Goal: Information Seeking & Learning: Learn about a topic

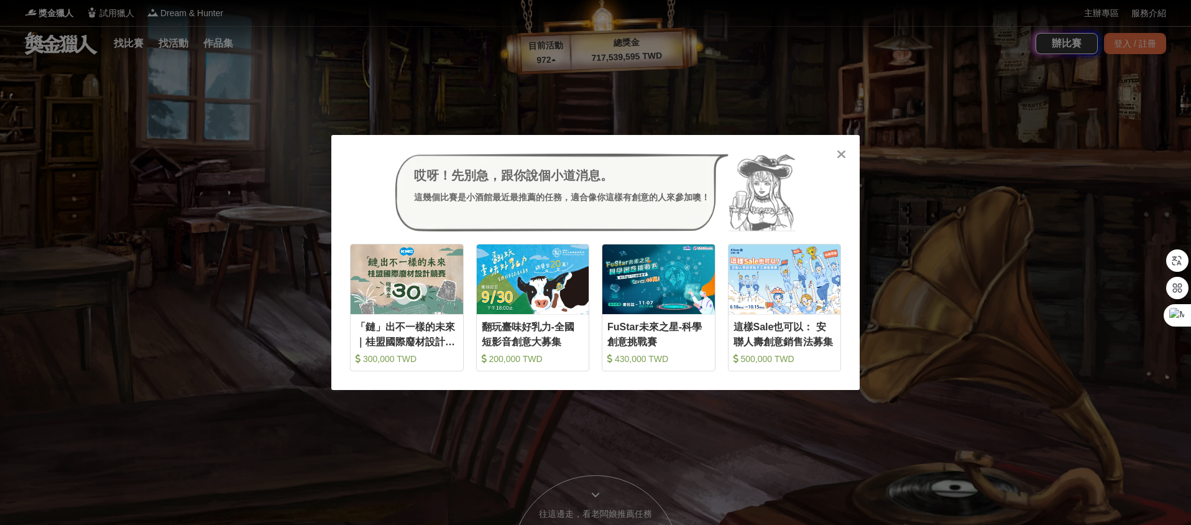
click at [838, 152] on icon at bounding box center [840, 154] width 9 height 12
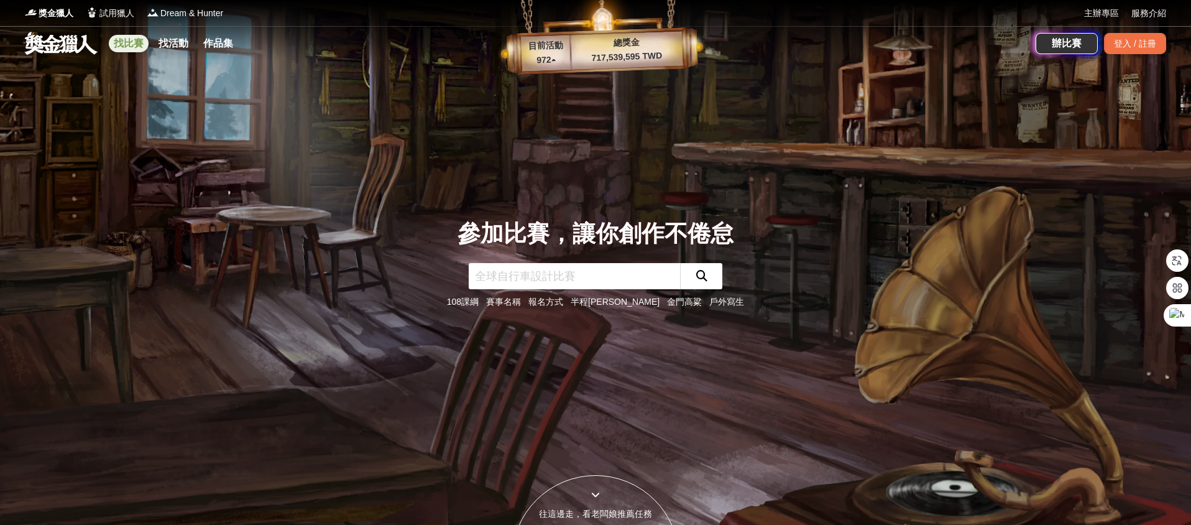
click at [135, 44] on link "找比賽" at bounding box center [129, 43] width 40 height 17
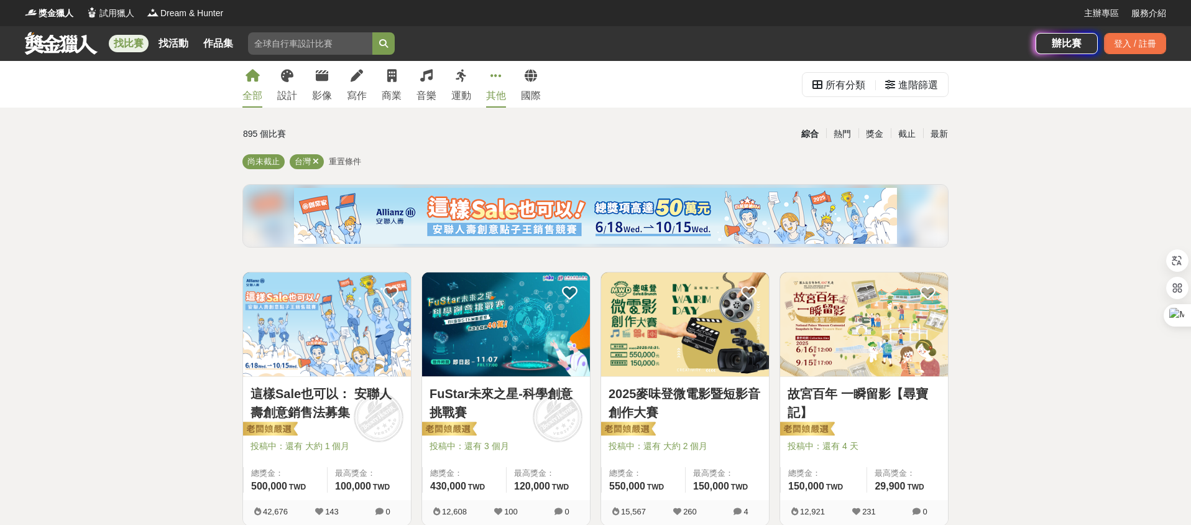
click at [494, 86] on link "其他" at bounding box center [496, 84] width 20 height 47
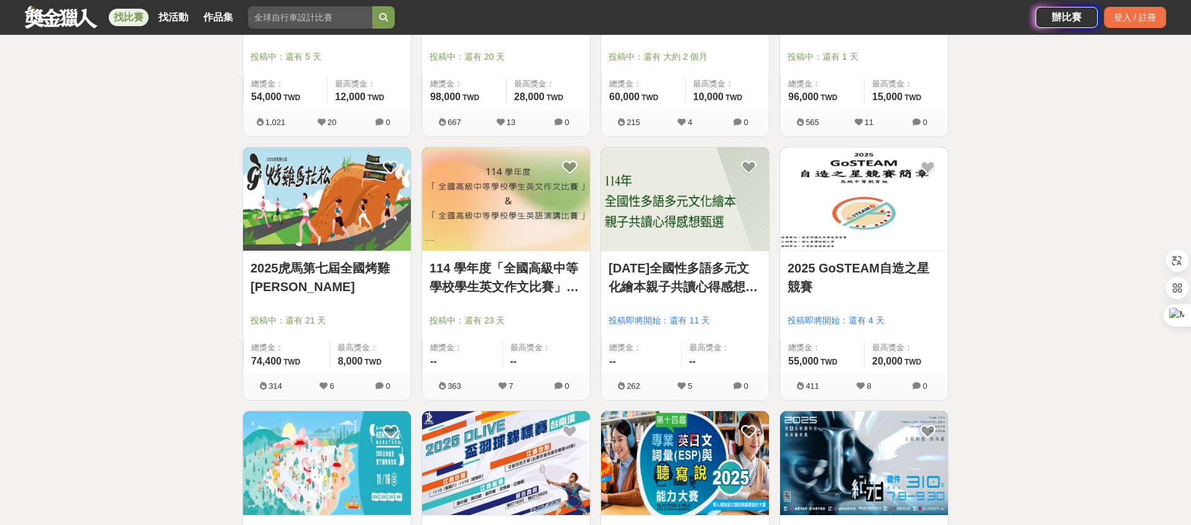
scroll to position [1554, 0]
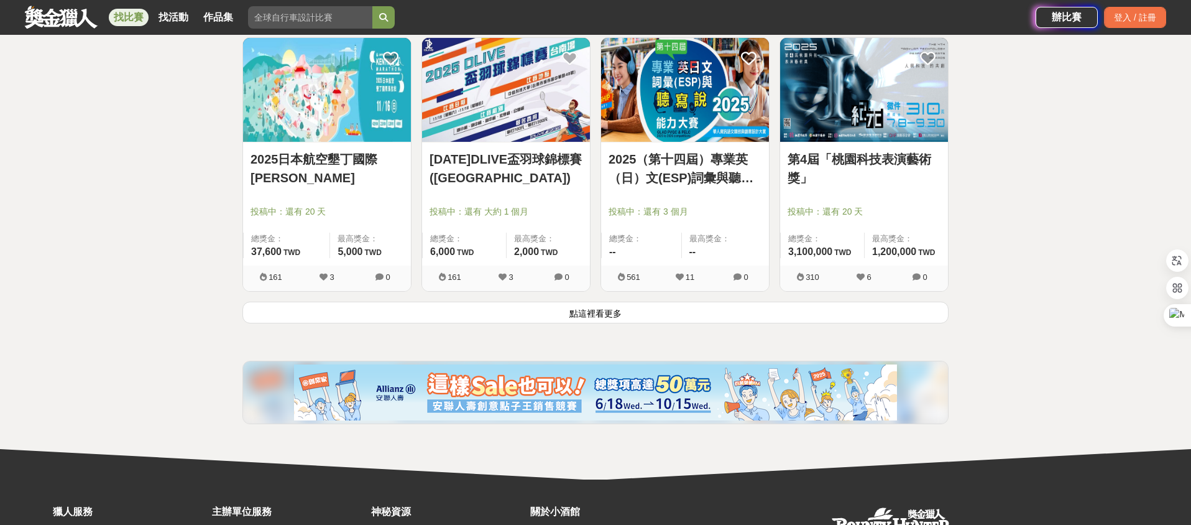
click at [685, 314] on button "點這裡看更多" at bounding box center [595, 312] width 706 height 22
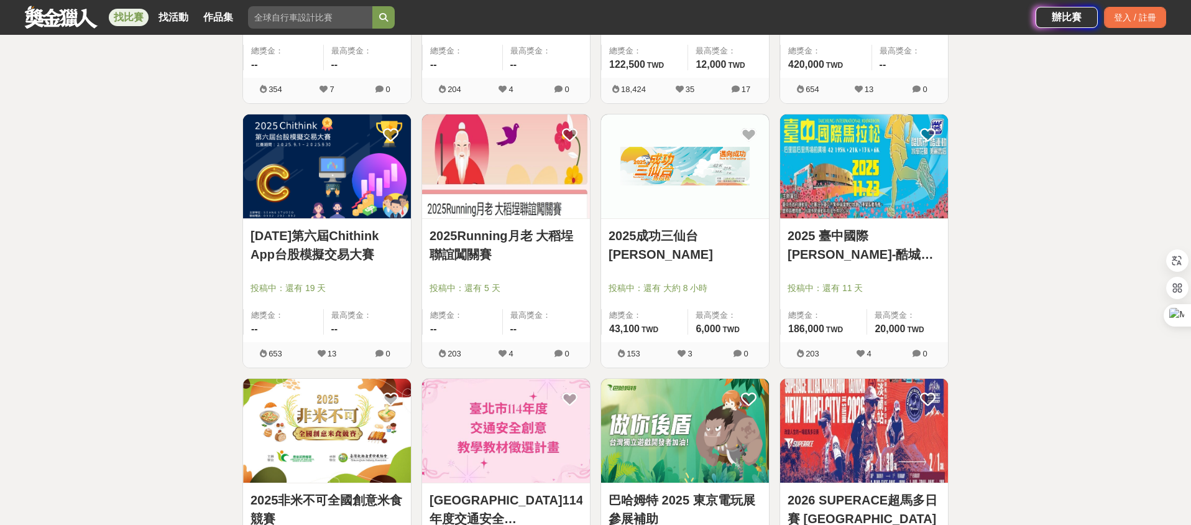
scroll to position [1740, 0]
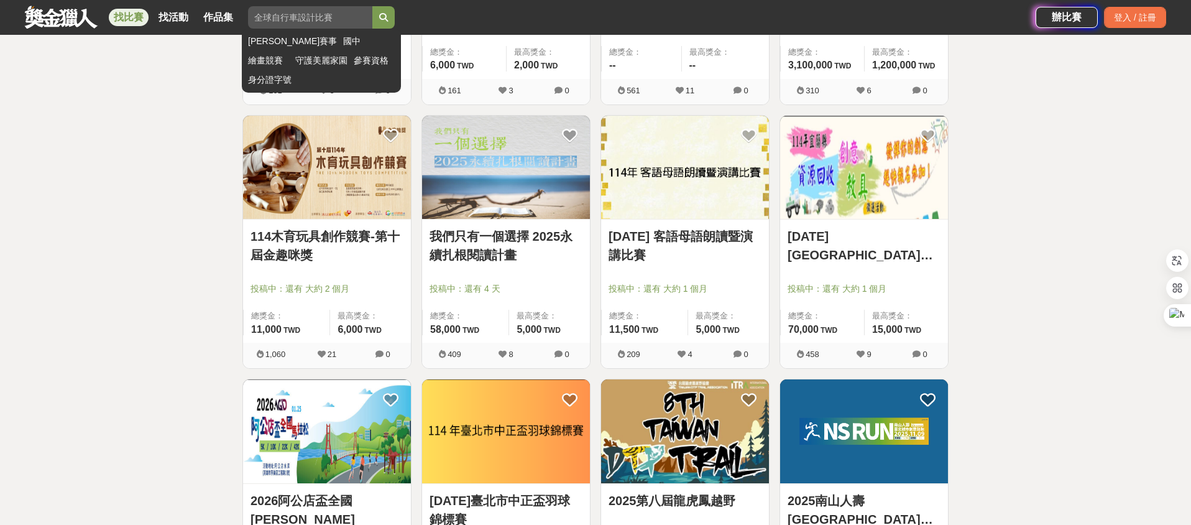
click at [360, 16] on input "search" at bounding box center [310, 17] width 124 height 22
type input "f"
click at [372, 6] on button "submit" at bounding box center [383, 17] width 22 height 22
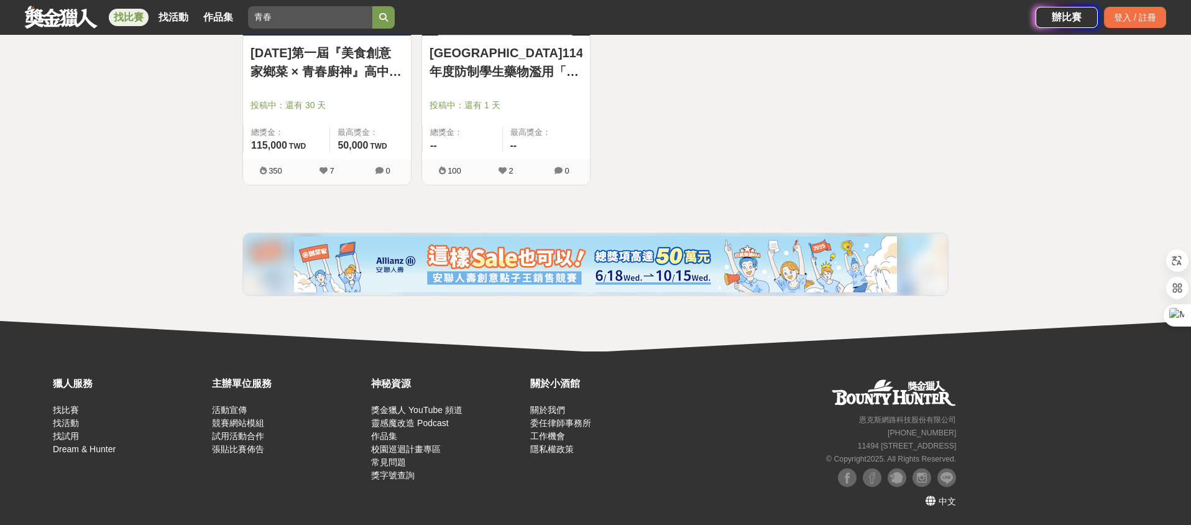
scroll to position [92, 0]
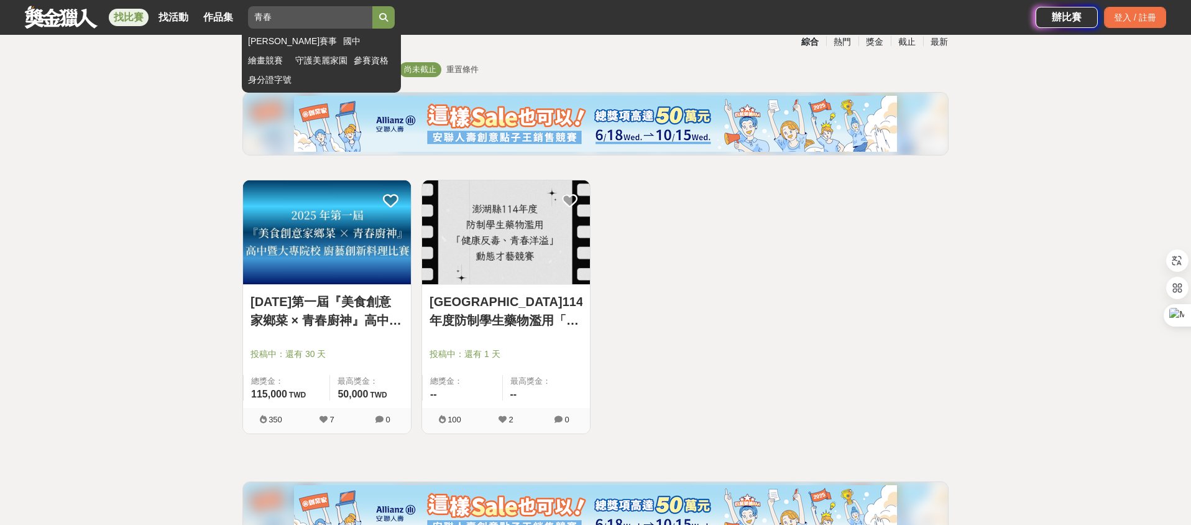
click at [282, 14] on input "青春" at bounding box center [310, 17] width 124 height 22
click at [372, 6] on button "submit" at bounding box center [383, 17] width 22 height 22
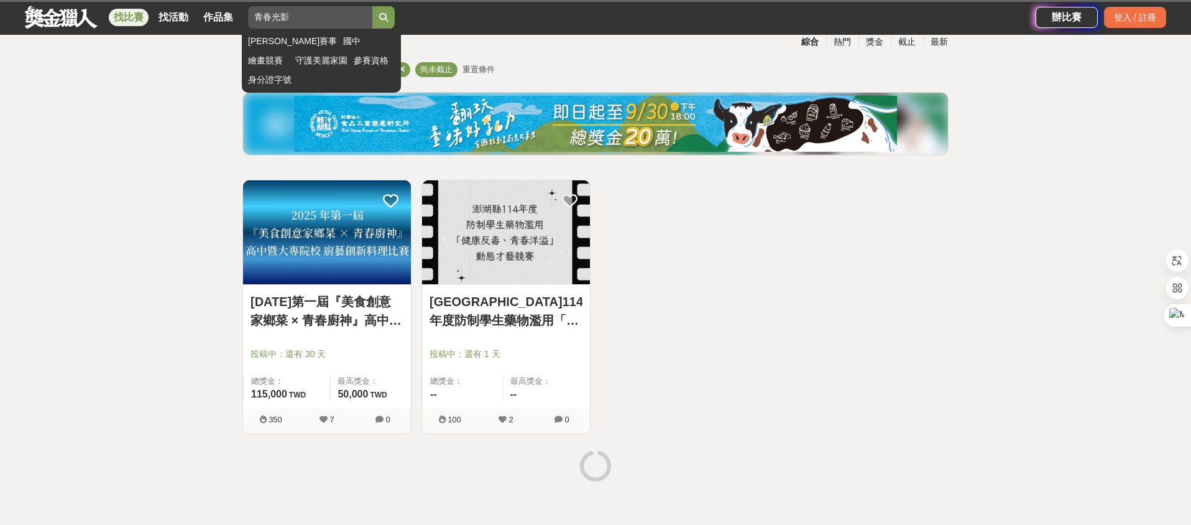
scroll to position [77, 0]
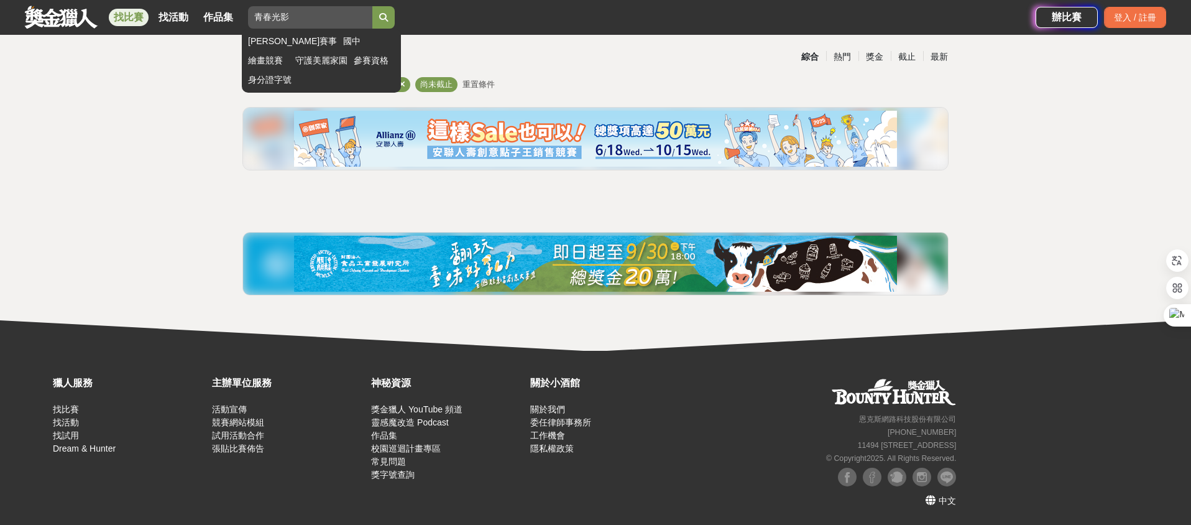
click at [268, 17] on input "青春光影" at bounding box center [310, 17] width 124 height 22
type input "光影"
click at [372, 6] on button "submit" at bounding box center [383, 17] width 22 height 22
click at [283, 27] on input "光影" at bounding box center [310, 17] width 124 height 22
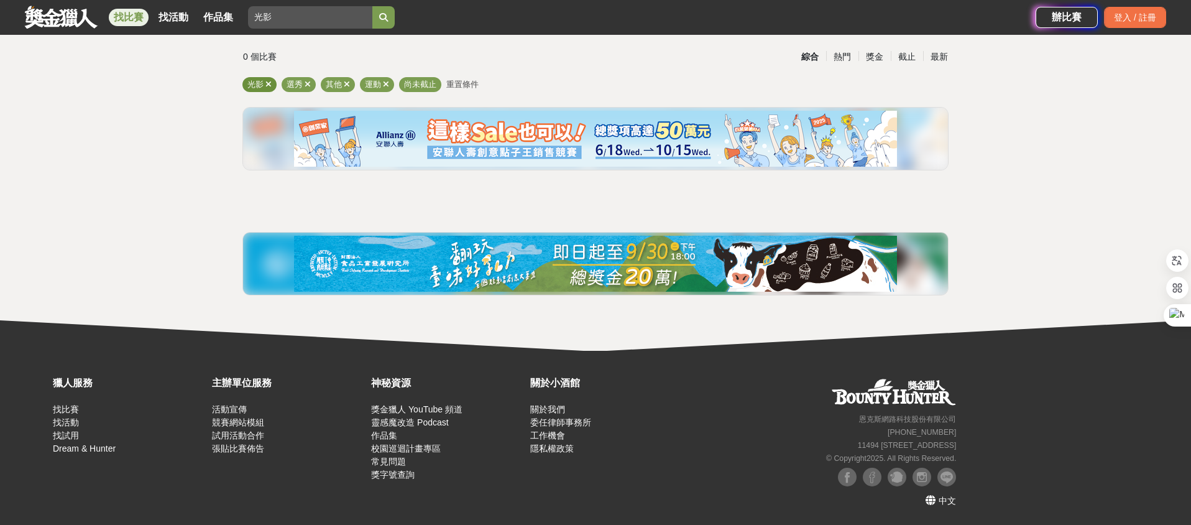
click at [272, 85] on div "光影" at bounding box center [259, 84] width 34 height 15
click at [301, 85] on span "選秀" at bounding box center [294, 84] width 16 height 9
click at [308, 85] on icon at bounding box center [308, 84] width 6 height 8
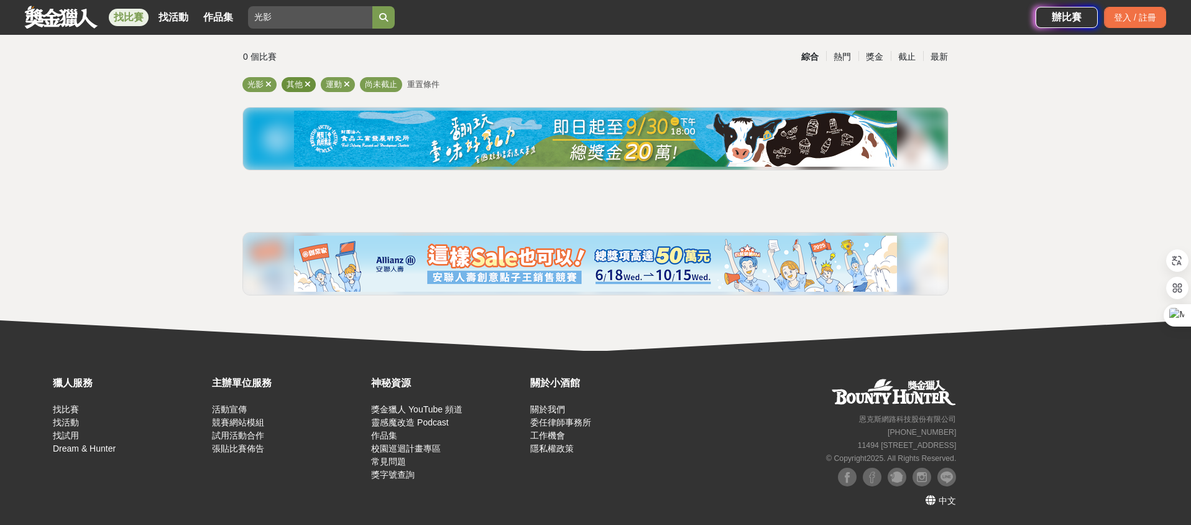
click at [308, 85] on icon at bounding box center [308, 84] width 6 height 8
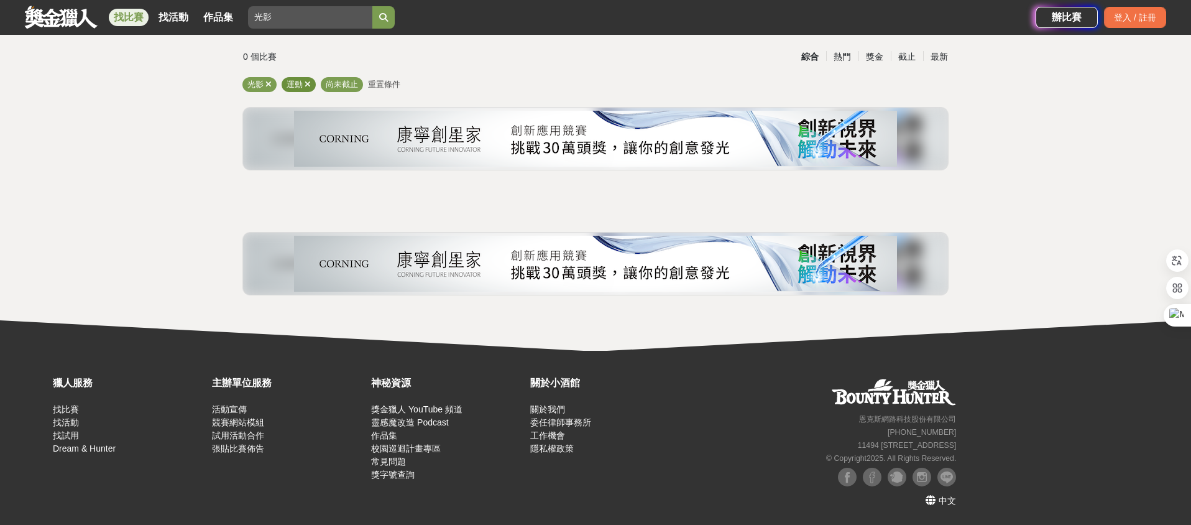
click at [306, 85] on icon at bounding box center [308, 84] width 6 height 8
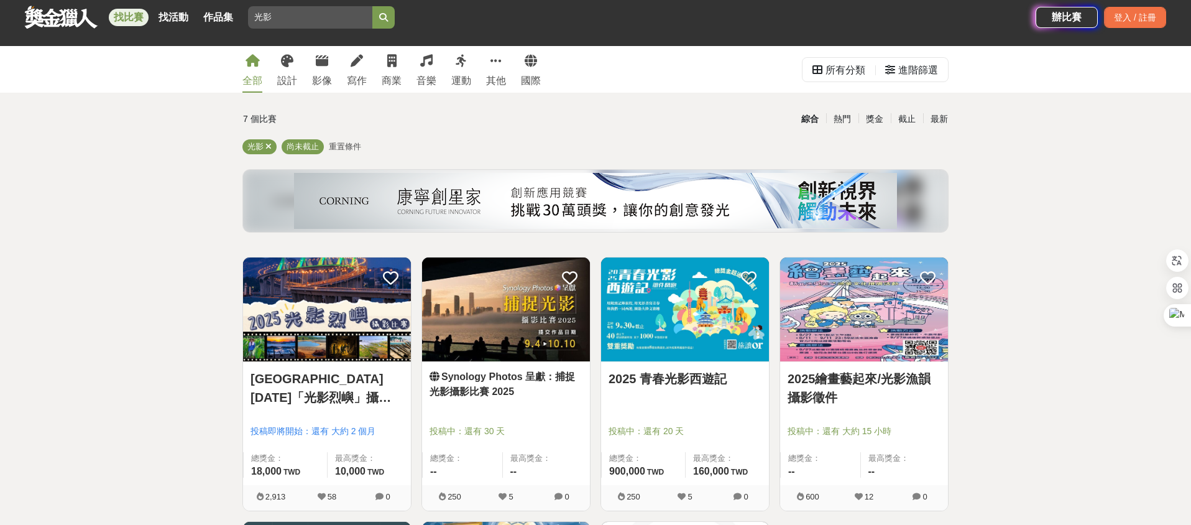
scroll to position [77, 0]
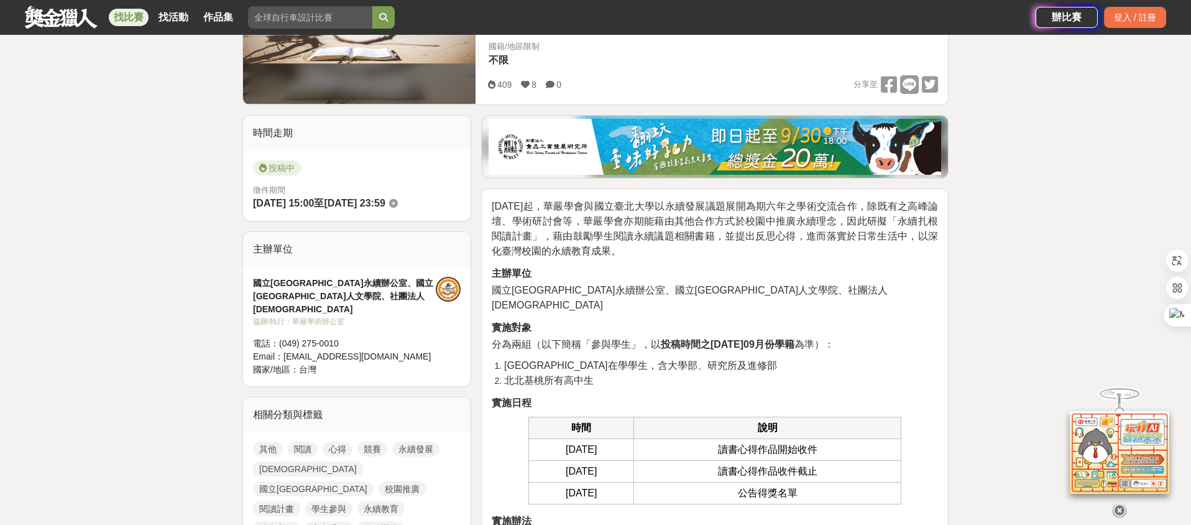
scroll to position [559, 0]
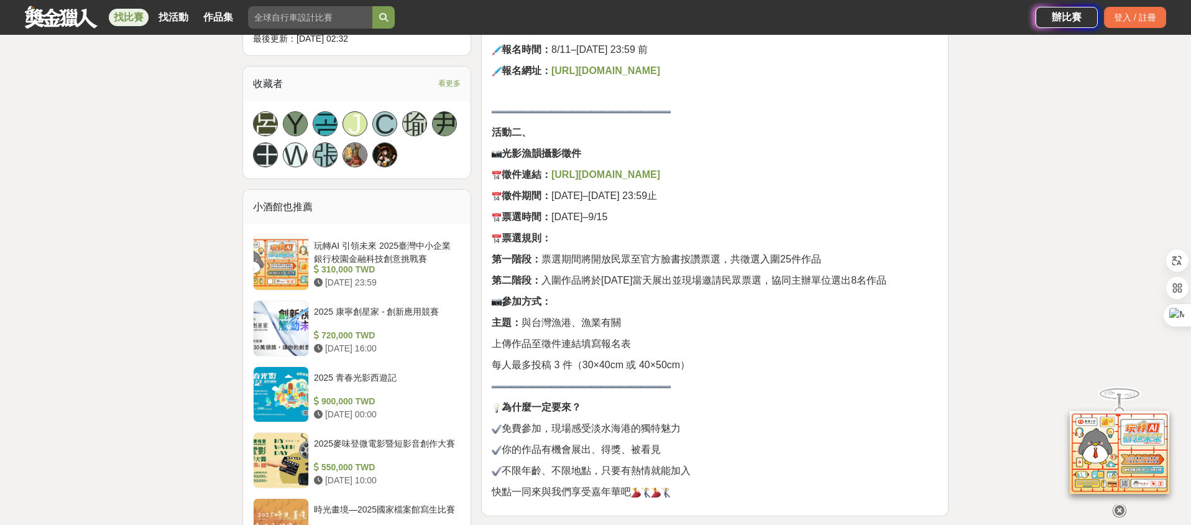
scroll to position [870, 0]
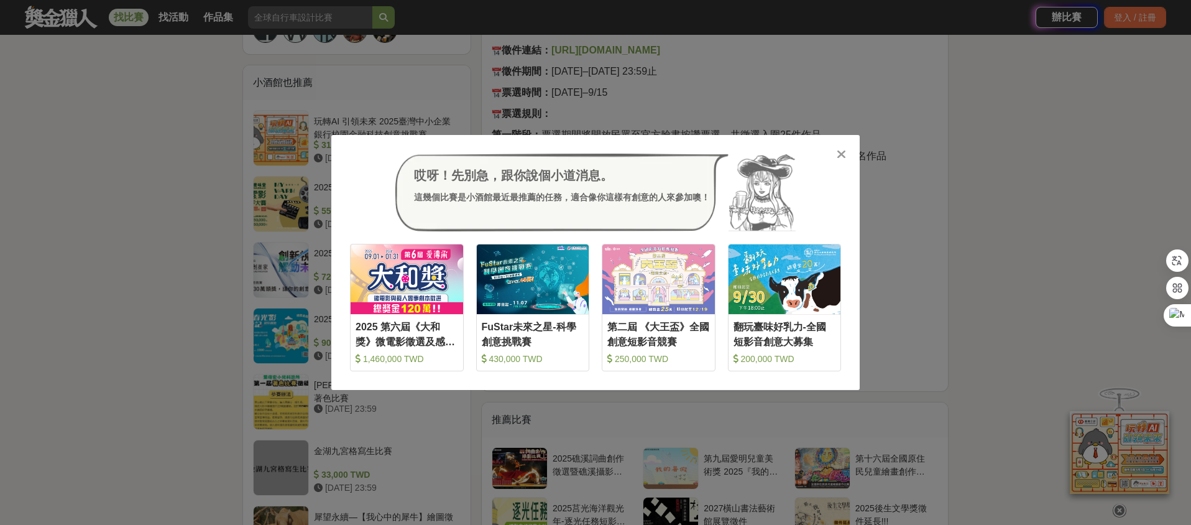
click at [837, 158] on icon at bounding box center [840, 154] width 9 height 12
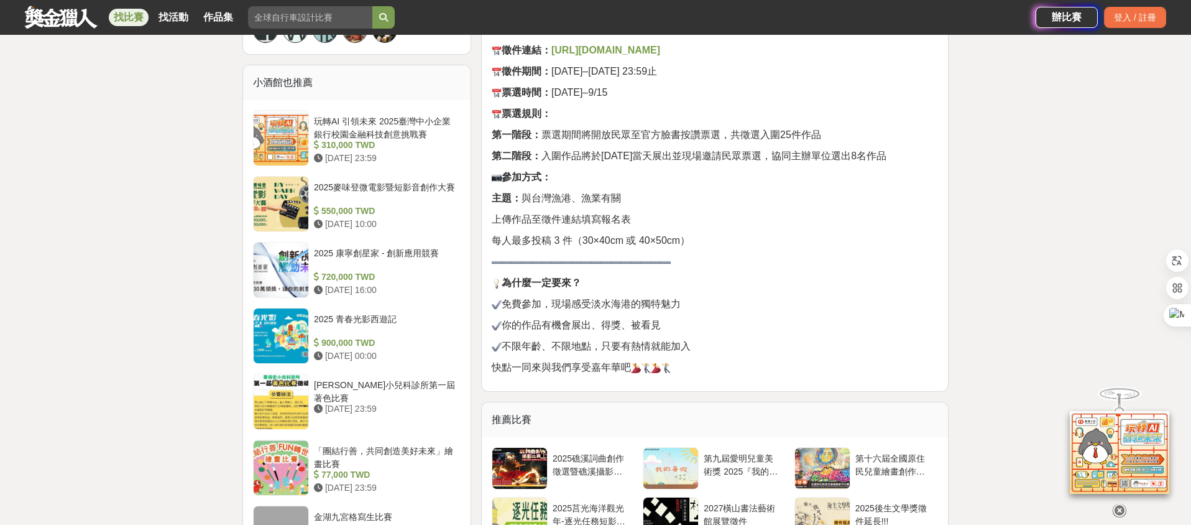
click at [795, 178] on p "參加方式：" at bounding box center [715, 177] width 446 height 15
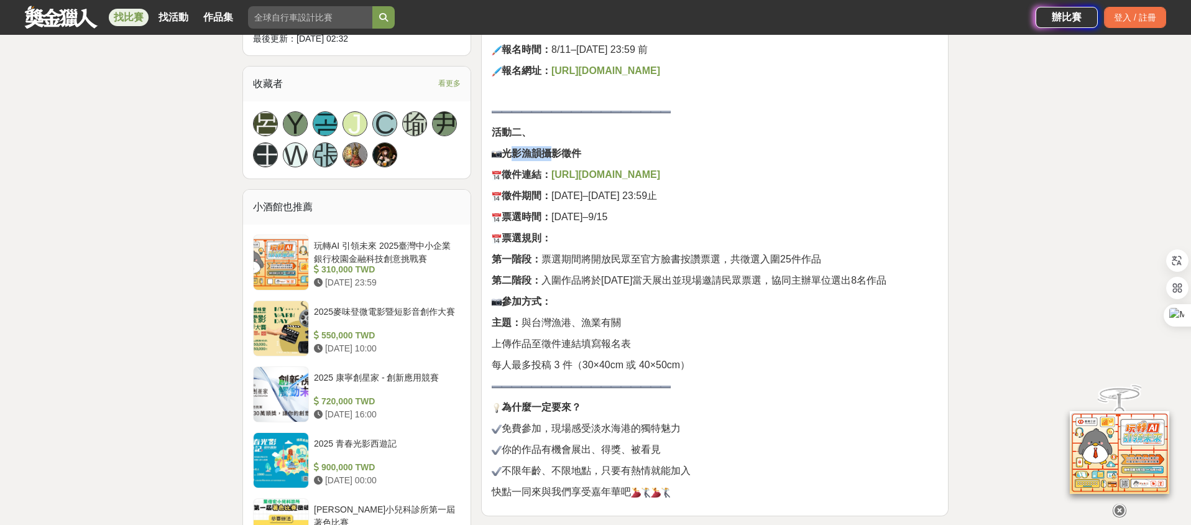
drag, startPoint x: 521, startPoint y: 154, endPoint x: 542, endPoint y: 154, distance: 21.1
click at [542, 154] on strong "光影漁韻攝影徵件" at bounding box center [536, 153] width 89 height 11
copy strong "光影漁韻"
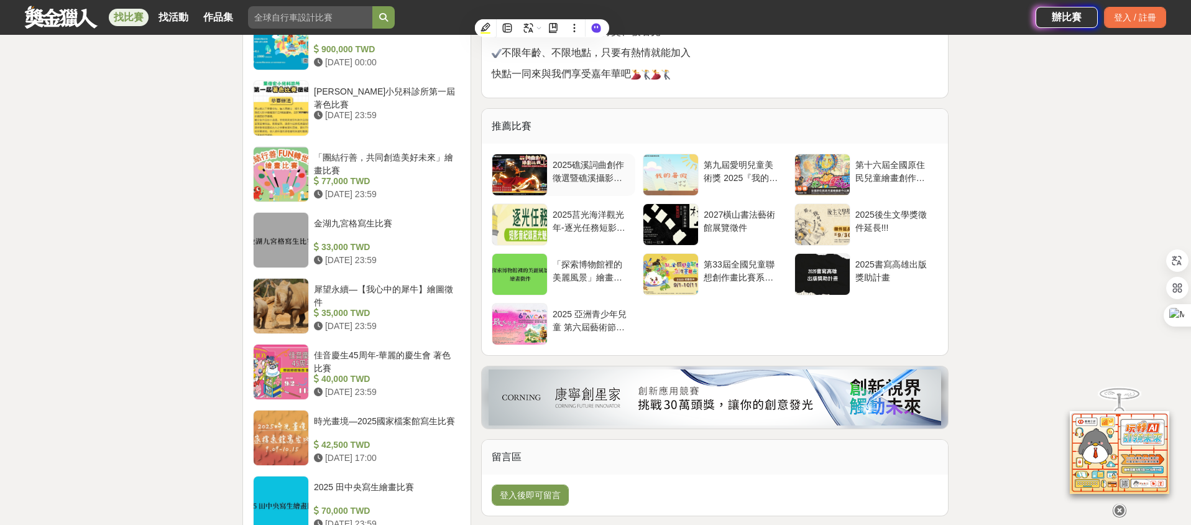
scroll to position [1039, 0]
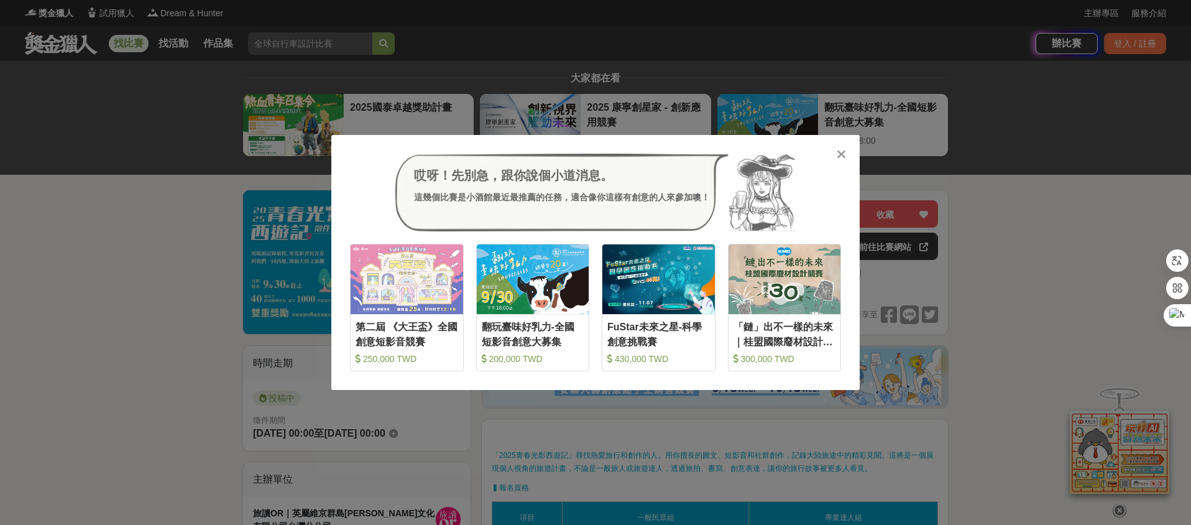
click at [845, 149] on icon at bounding box center [840, 154] width 9 height 12
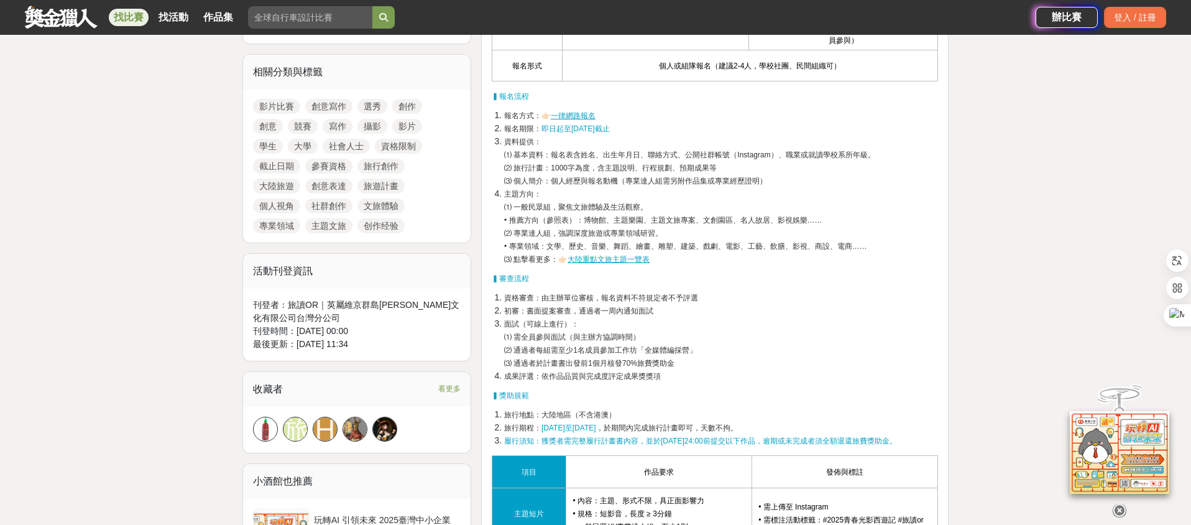
scroll to position [870, 0]
